Goal: Entertainment & Leisure: Consume media (video, audio)

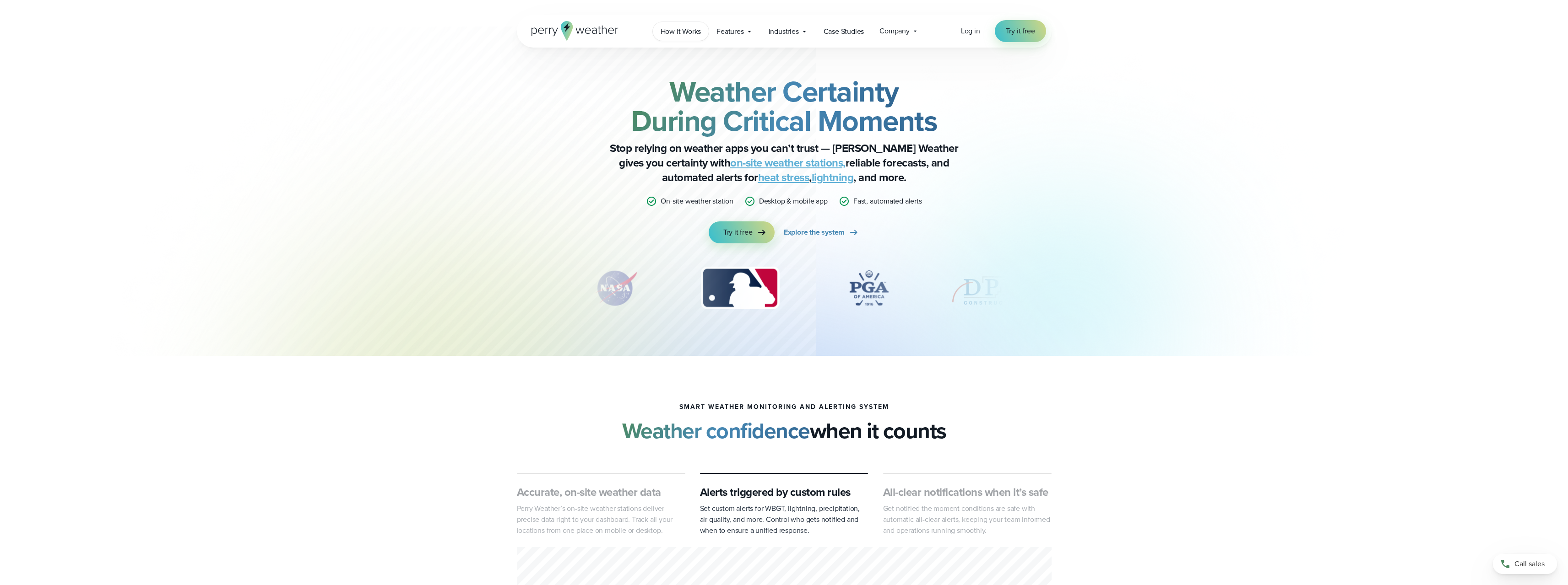
click at [674, 30] on span "How it Works" at bounding box center [681, 31] width 41 height 11
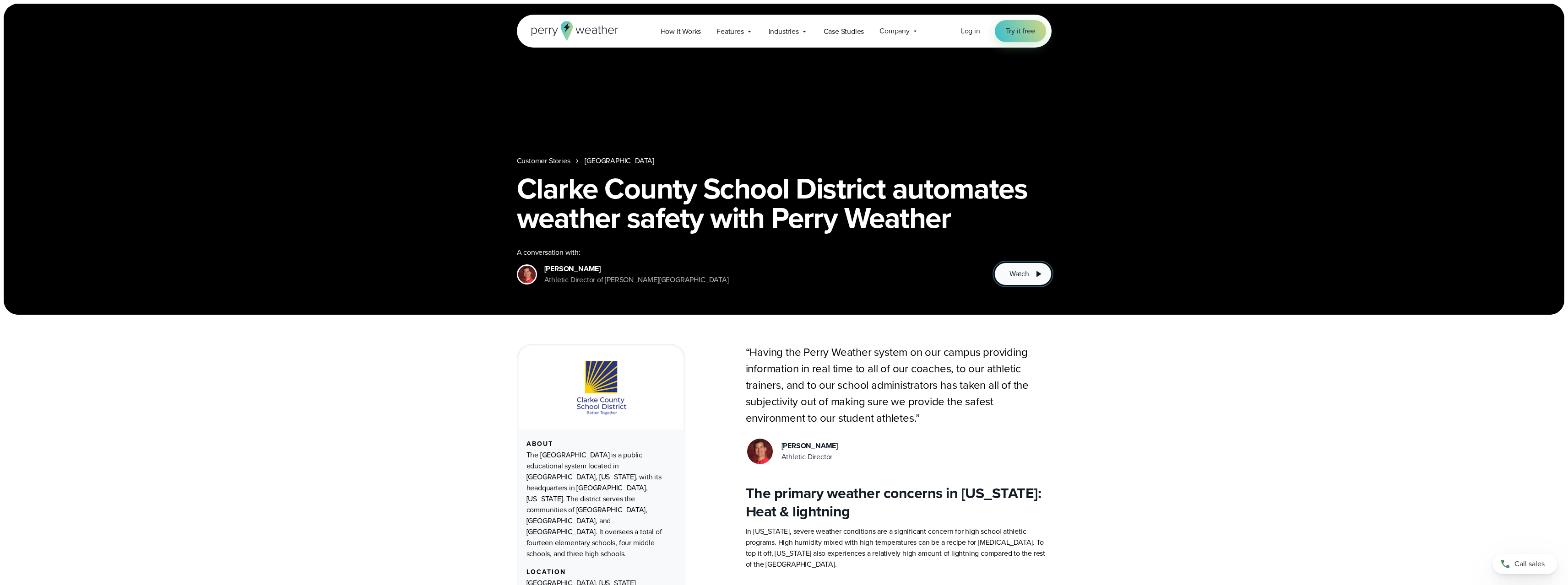
click at [1021, 274] on span "Watch" at bounding box center [1018, 274] width 19 height 11
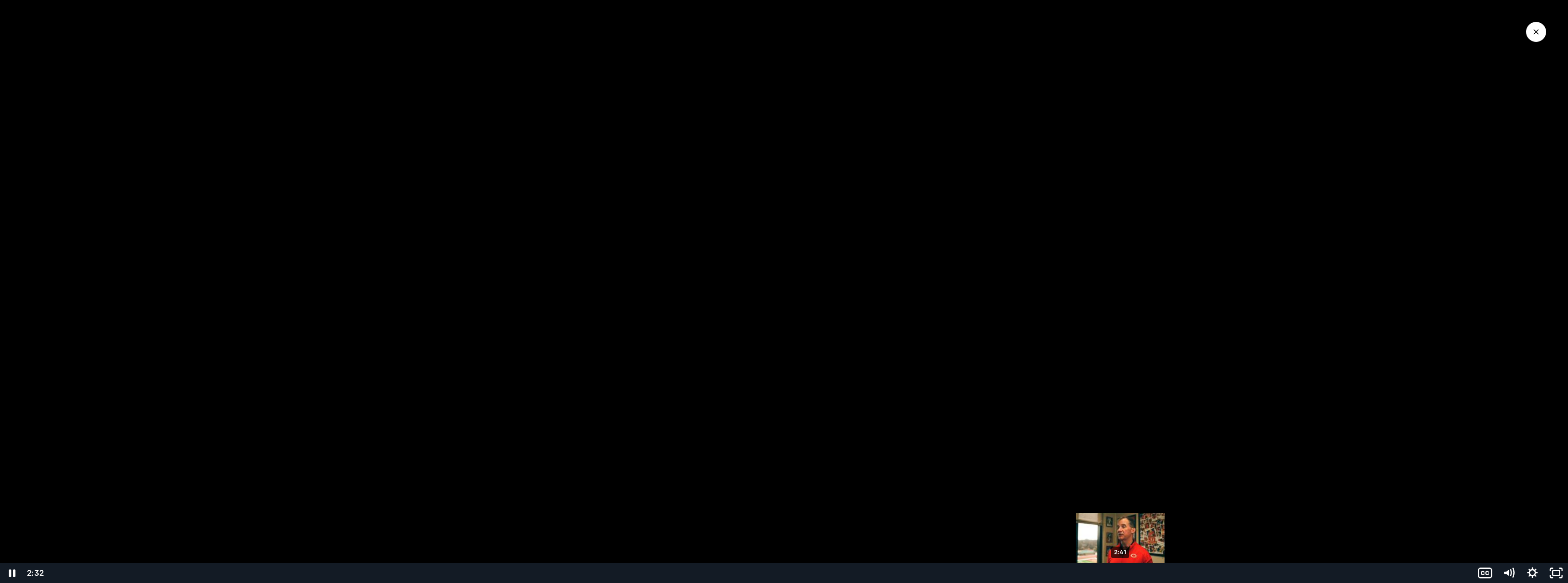
click at [1120, 575] on div "2:41" at bounding box center [759, 573] width 1416 height 20
drag, startPoint x: 1553, startPoint y: 572, endPoint x: 1553, endPoint y: 627, distance: 55.0
click at [1553, 572] on rect "Fullscreen" at bounding box center [1556, 573] width 8 height 5
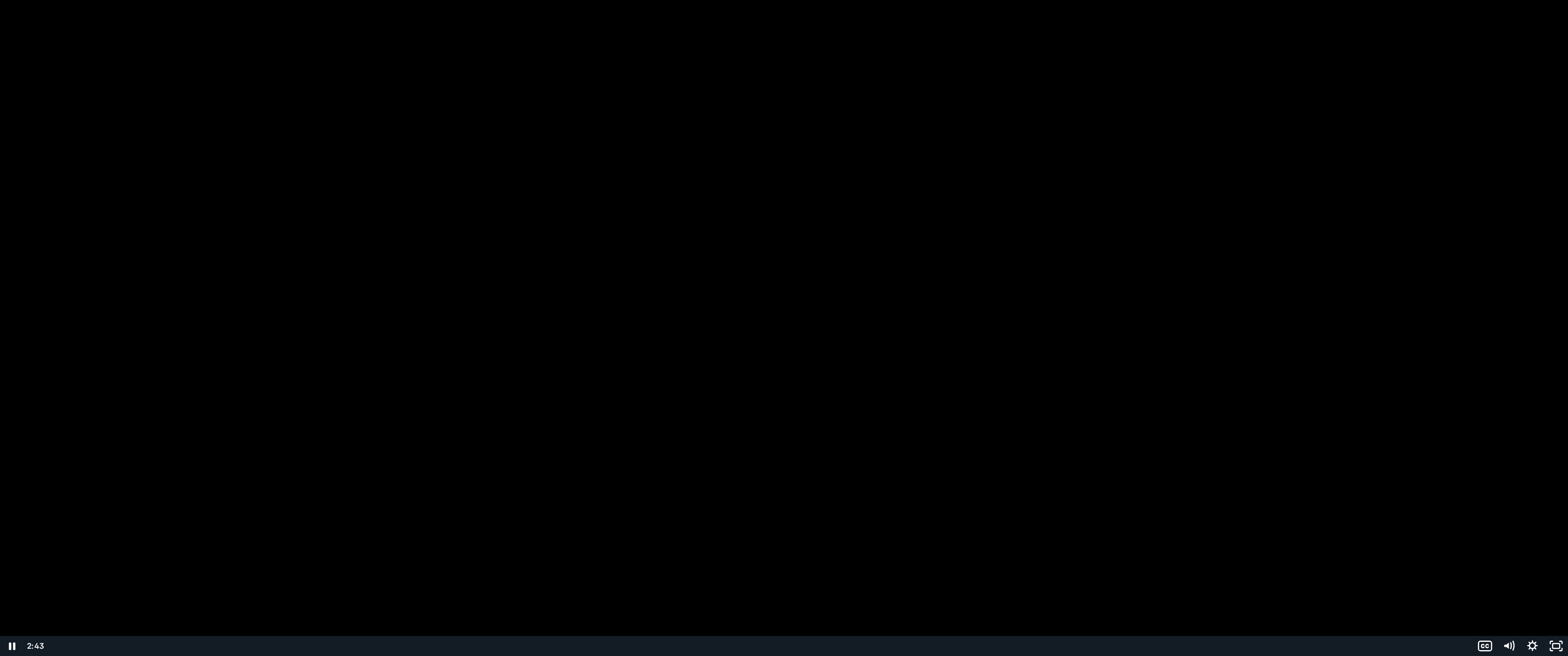
click at [1441, 206] on div at bounding box center [784, 328] width 1568 height 656
click at [1386, 253] on div at bounding box center [784, 328] width 1568 height 656
